Goal: Transaction & Acquisition: Purchase product/service

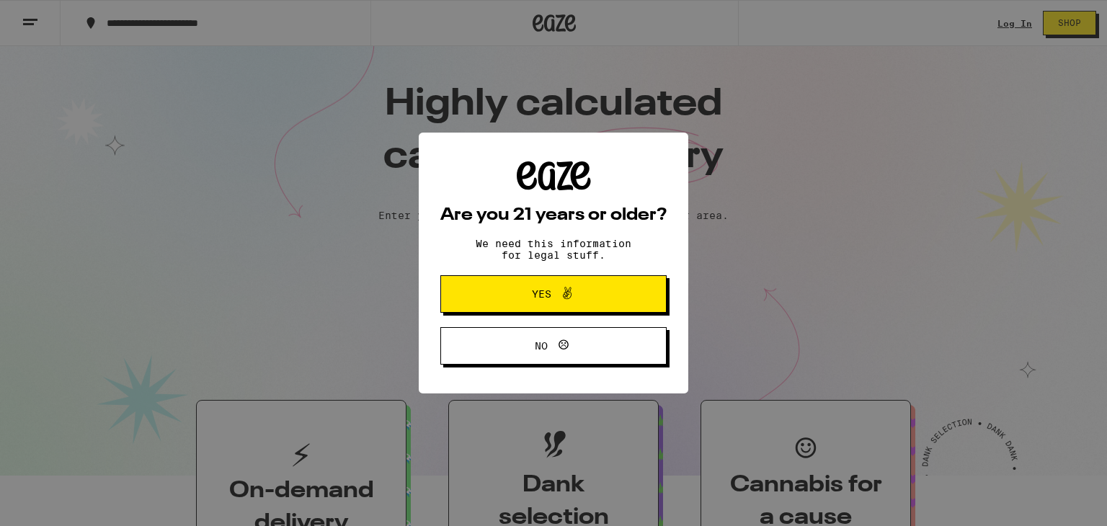
click at [491, 340] on button "No" at bounding box center [554, 345] width 226 height 37
click at [565, 308] on button "Yes" at bounding box center [554, 293] width 226 height 37
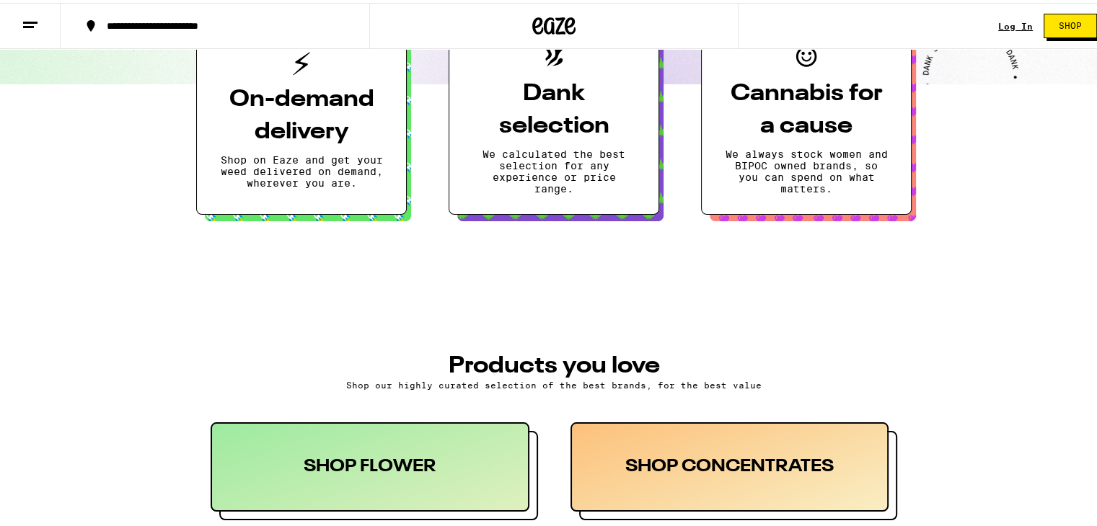
scroll to position [392, 0]
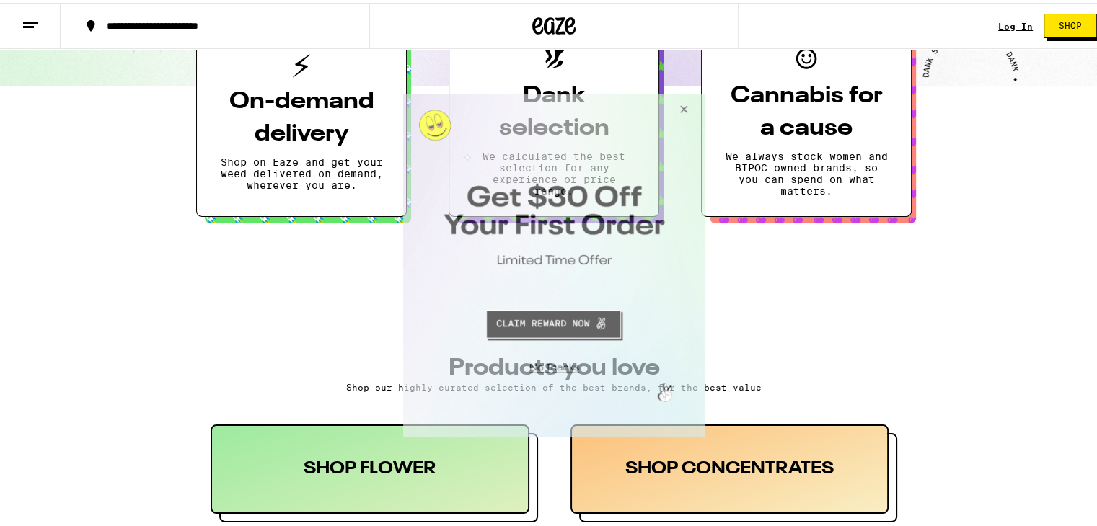
click at [685, 110] on button "Close Modal" at bounding box center [680, 111] width 39 height 35
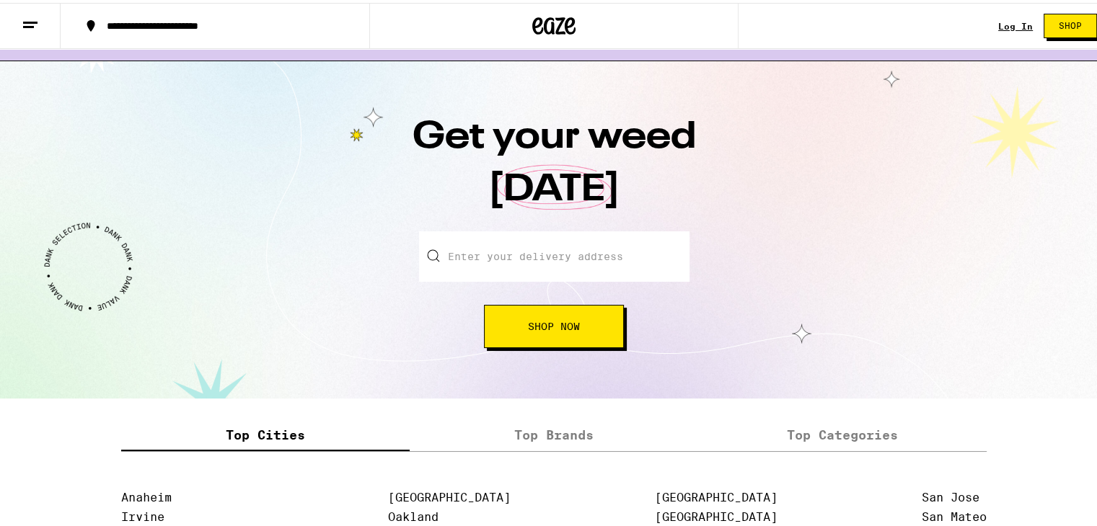
scroll to position [1548, 0]
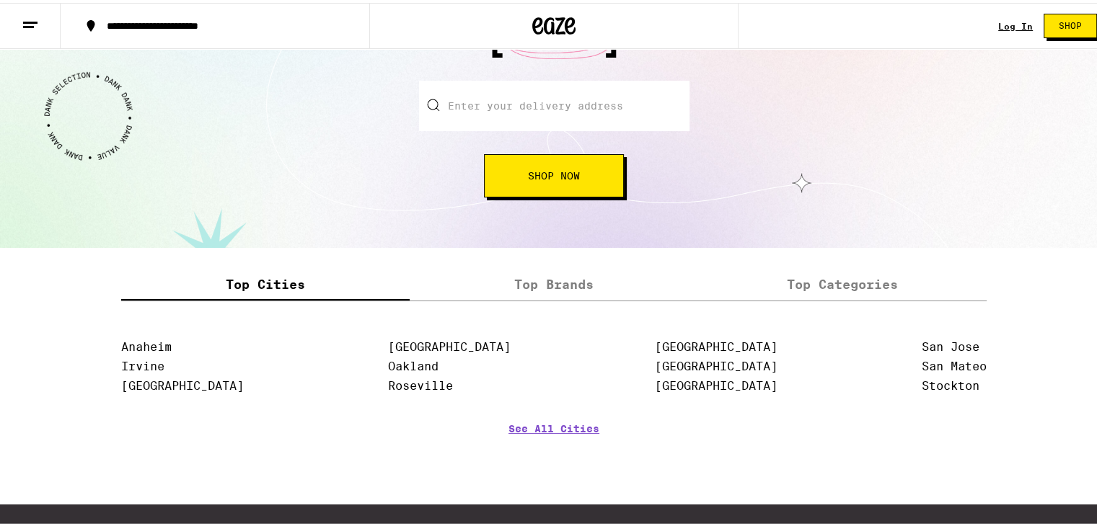
scroll to position [1655, 0]
